Goal: Find specific page/section: Find specific page/section

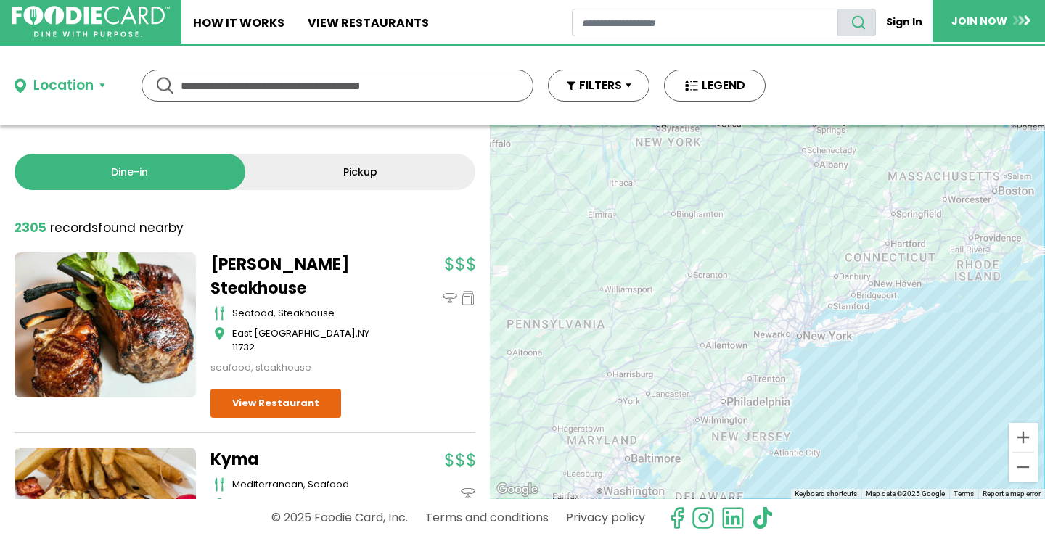
click at [385, 88] on input "text" at bounding box center [337, 85] width 313 height 30
click at [100, 83] on button "Location" at bounding box center [60, 85] width 91 height 21
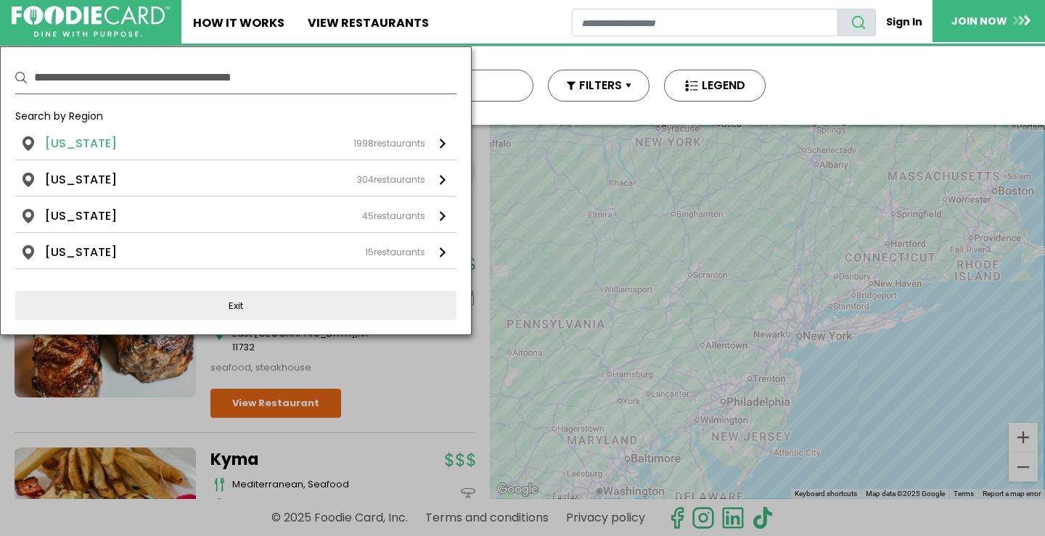
click at [395, 143] on div "1998 restaurants" at bounding box center [389, 143] width 72 height 13
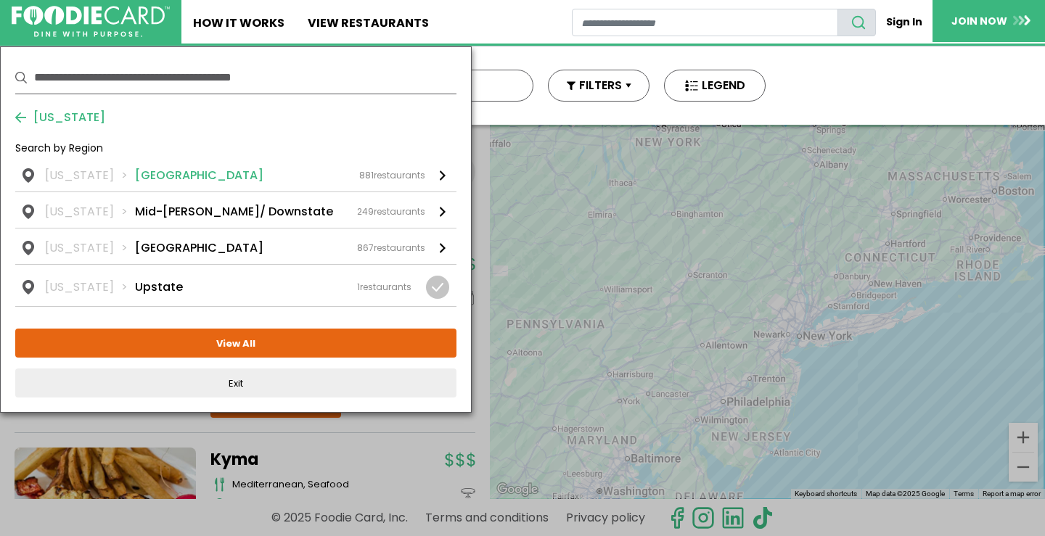
click at [406, 176] on div "881 restaurants" at bounding box center [392, 175] width 66 height 13
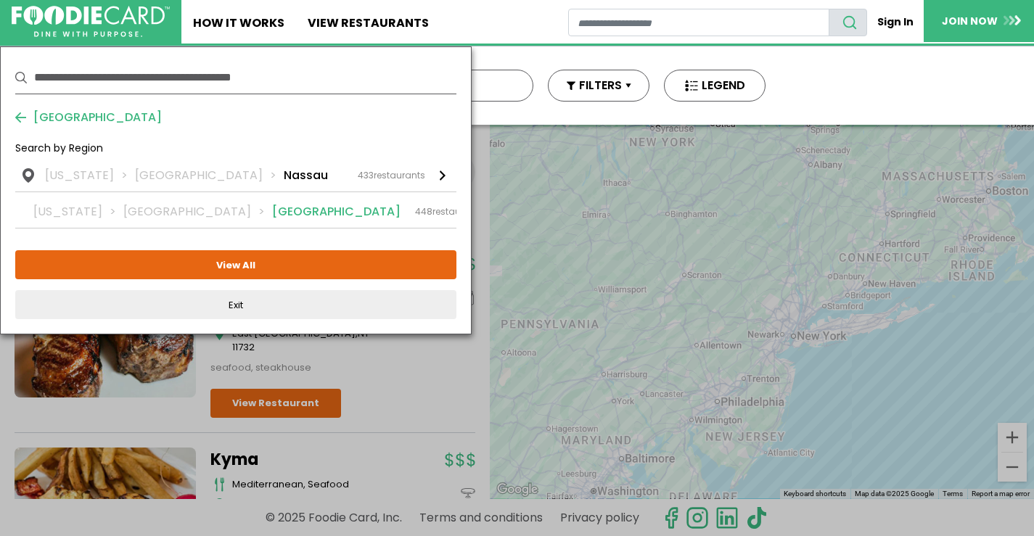
click at [415, 214] on div "448 restaurants" at bounding box center [449, 211] width 69 height 13
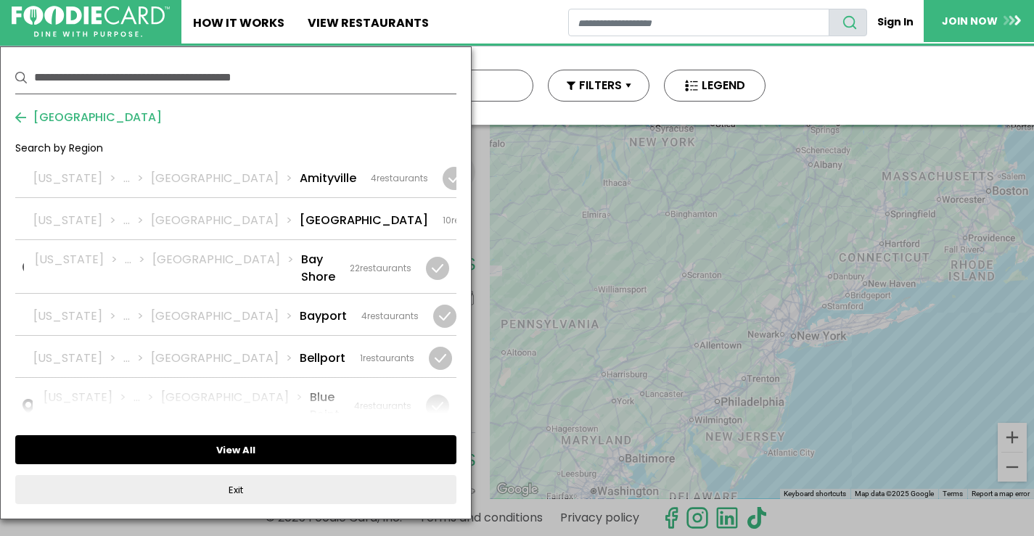
click at [264, 446] on button "View All" at bounding box center [235, 449] width 441 height 29
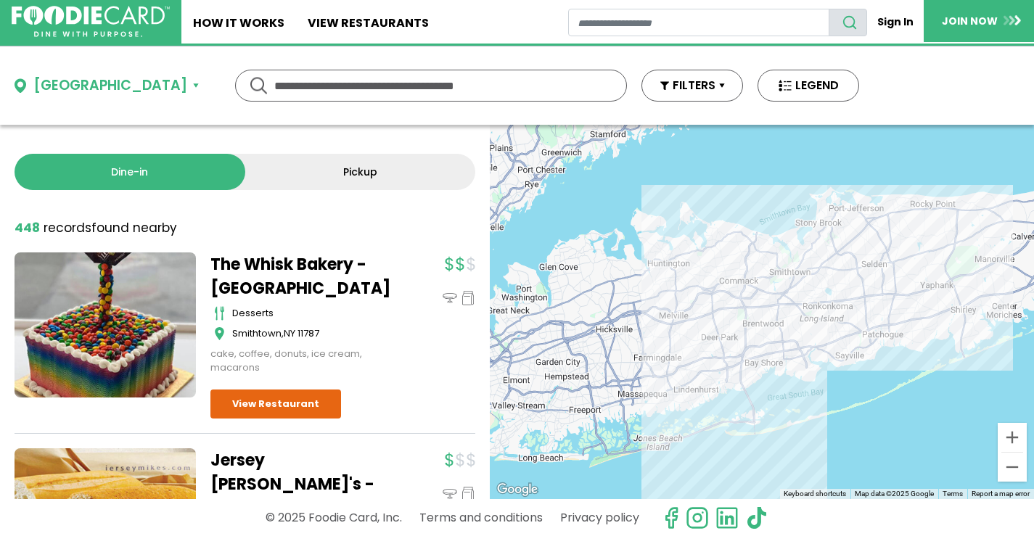
click at [274, 82] on input "text" at bounding box center [430, 85] width 313 height 30
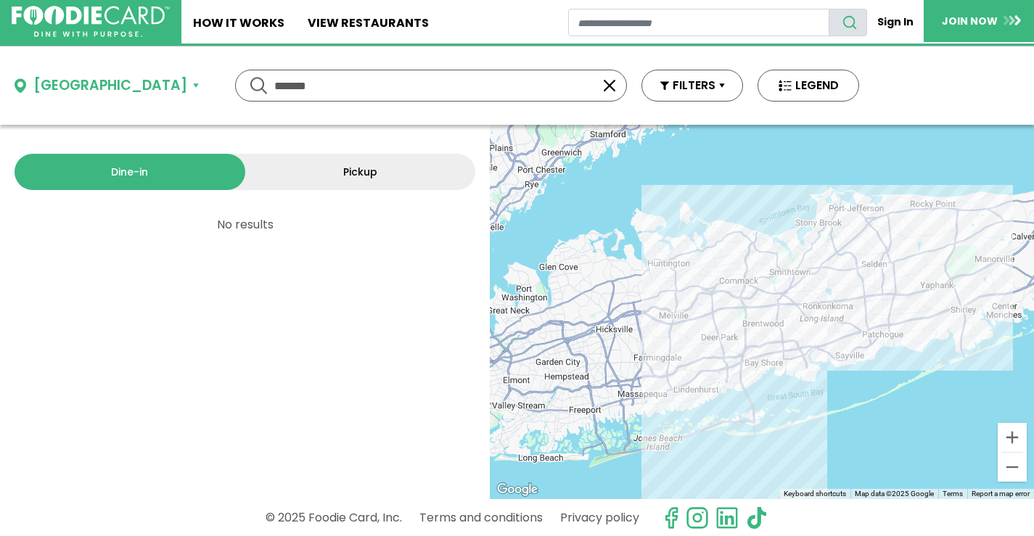
drag, startPoint x: 214, startPoint y: 81, endPoint x: 125, endPoint y: 82, distance: 89.2
click at [125, 82] on div "[GEOGRAPHIC_DATA] ******* ******* Use my current location Search by Region [US_…" at bounding box center [436, 85] width 873 height 78
type input "*"
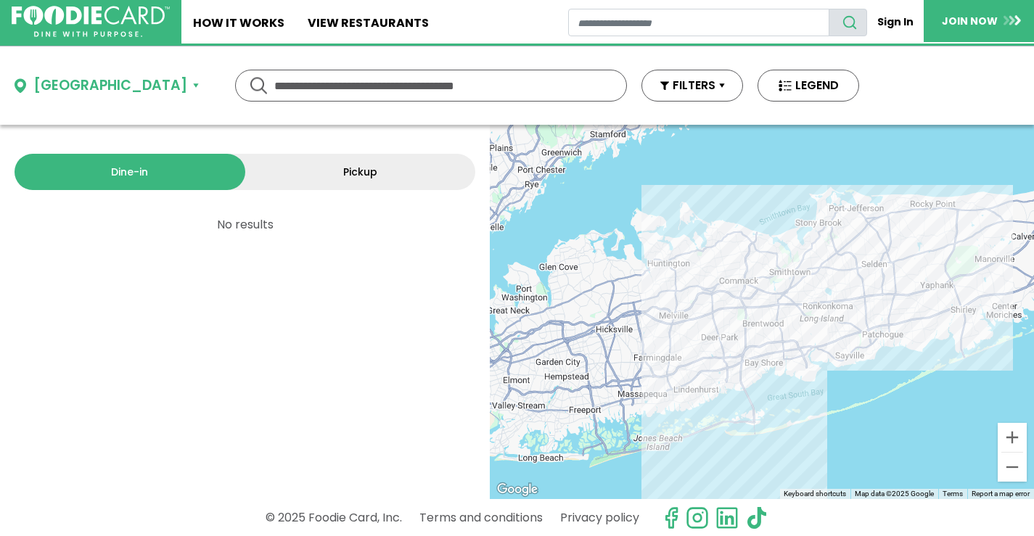
click at [356, 297] on div "Dine-in Pickup 0 results for: [GEOGRAPHIC_DATA] [DEMOGRAPHIC_DATA] seafood amer…" at bounding box center [245, 312] width 490 height 374
